Goal: Task Accomplishment & Management: Use online tool/utility

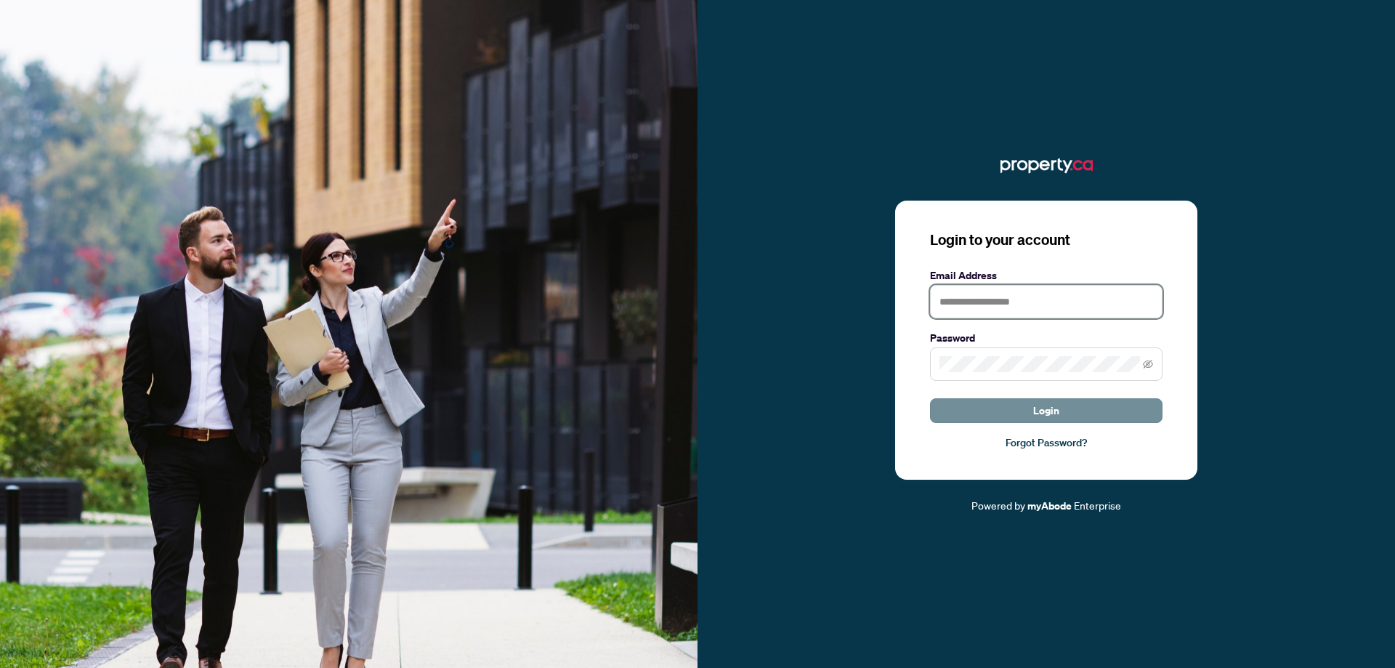
type input "**********"
click at [1005, 414] on button "Login" at bounding box center [1046, 410] width 232 height 25
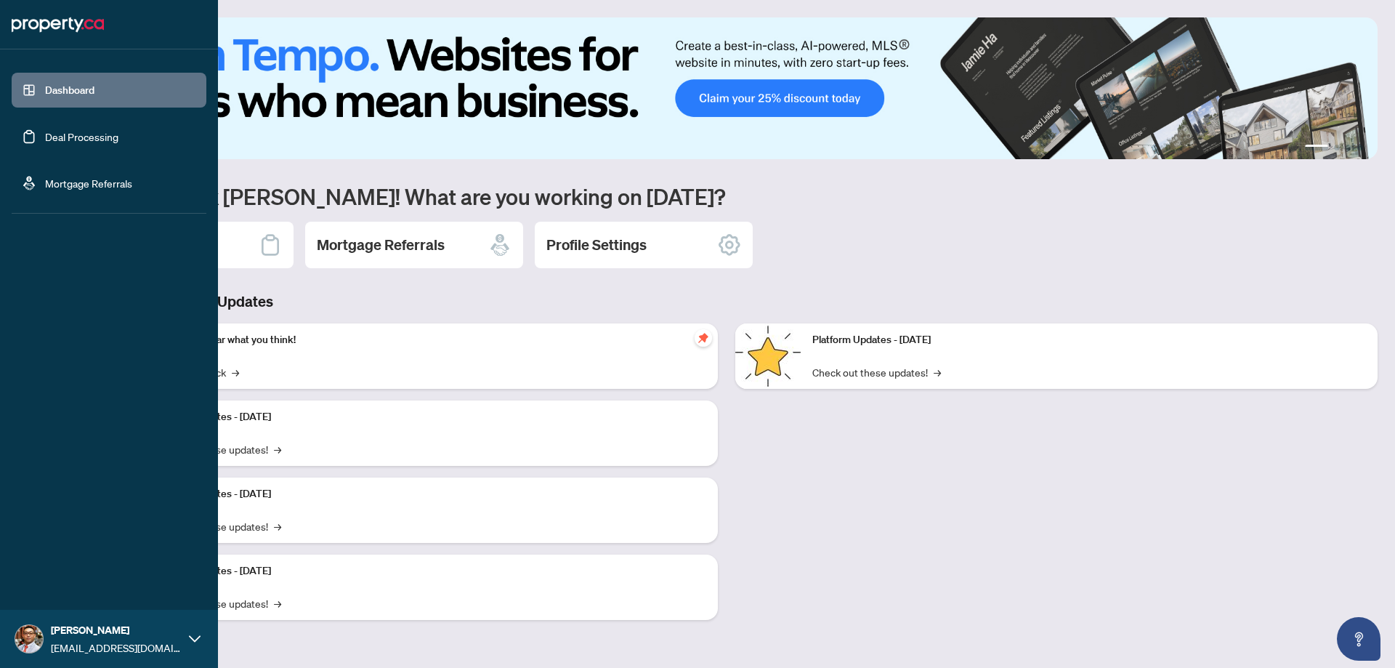
click at [45, 140] on link "Deal Processing" at bounding box center [81, 136] width 73 height 13
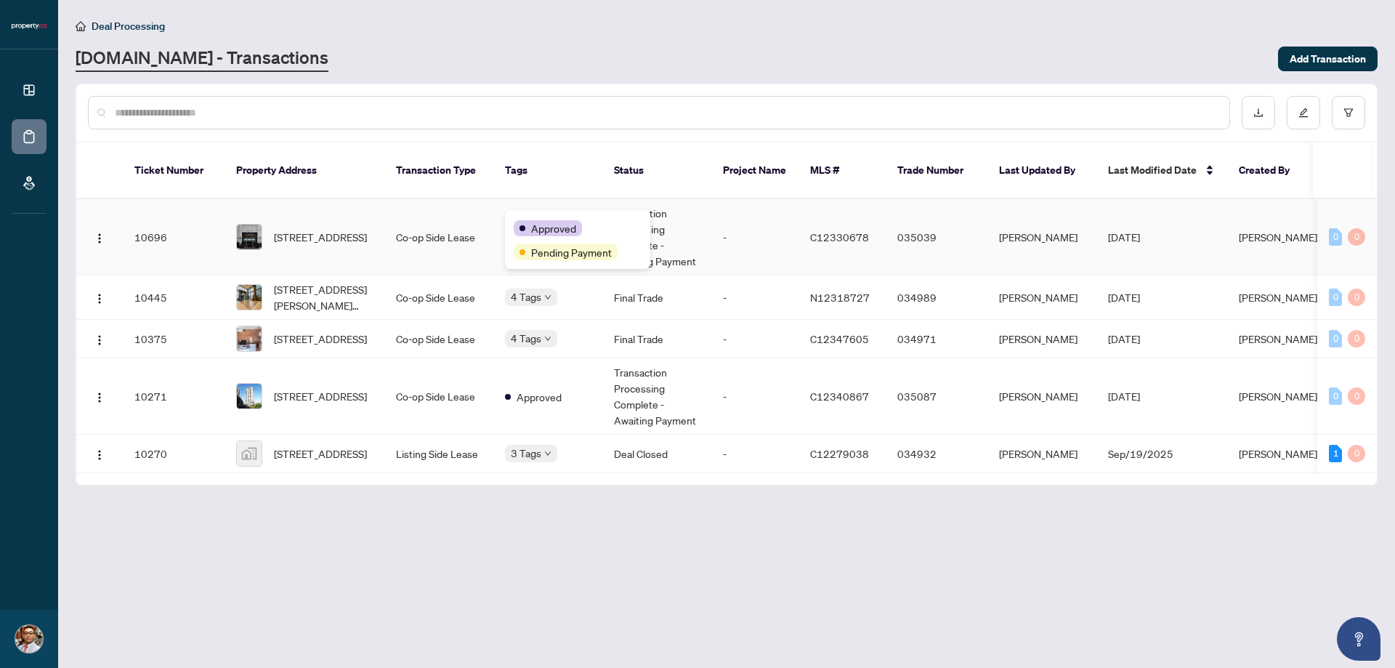
click at [528, 217] on div "Approved Pending Payment" at bounding box center [577, 239] width 145 height 59
click at [450, 227] on td "Co-op Side Lease" at bounding box center [438, 237] width 109 height 76
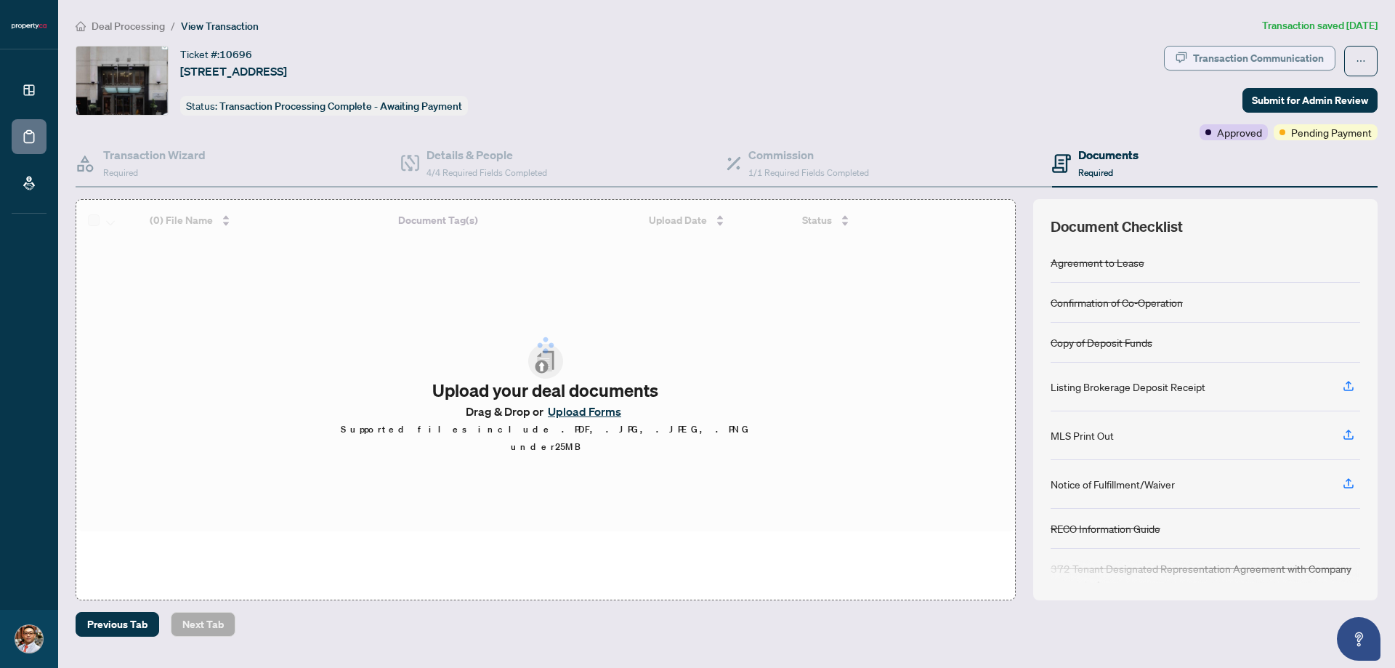
click at [1304, 60] on div "Transaction Communication" at bounding box center [1258, 57] width 131 height 23
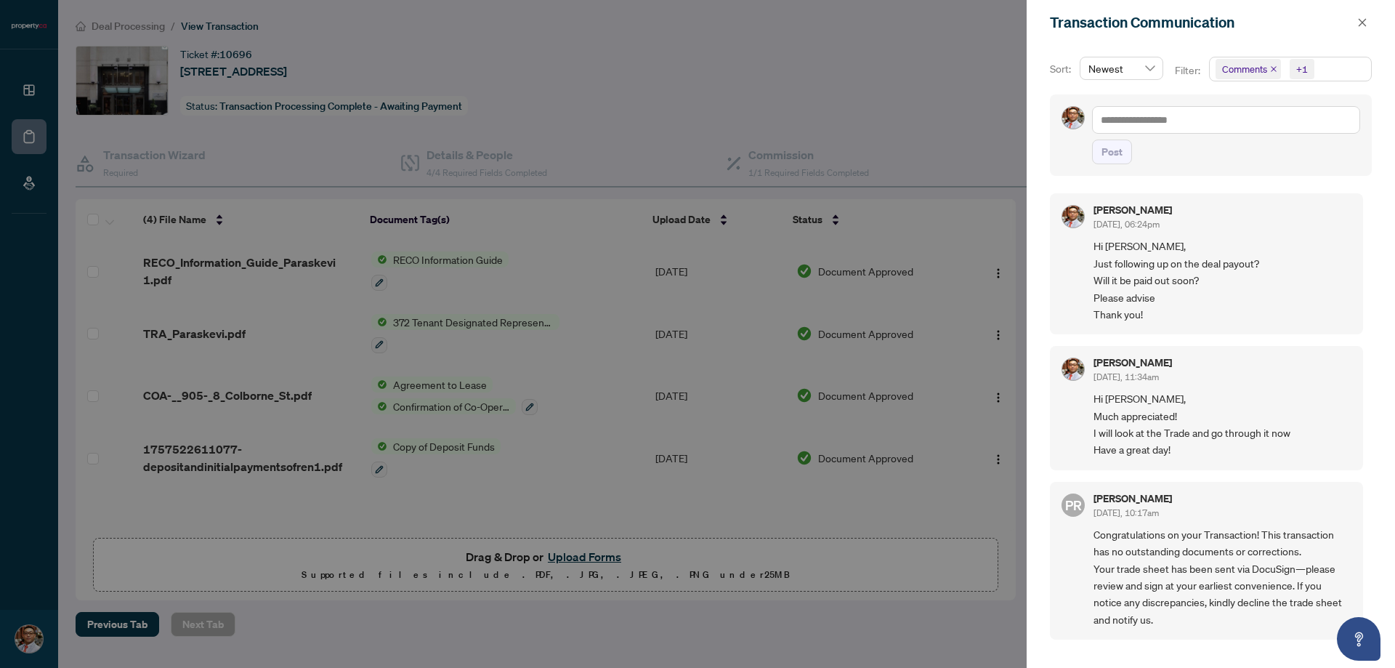
click at [950, 55] on div at bounding box center [697, 334] width 1395 height 668
click at [1369, 20] on button "button" at bounding box center [1362, 22] width 19 height 17
